Goal: Information Seeking & Learning: Learn about a topic

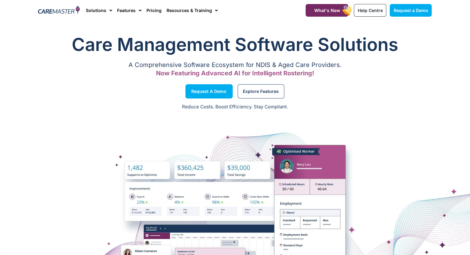
click at [382, 138] on div at bounding box center [235, 223] width 470 height 216
